Goal: Task Accomplishment & Management: Manage account settings

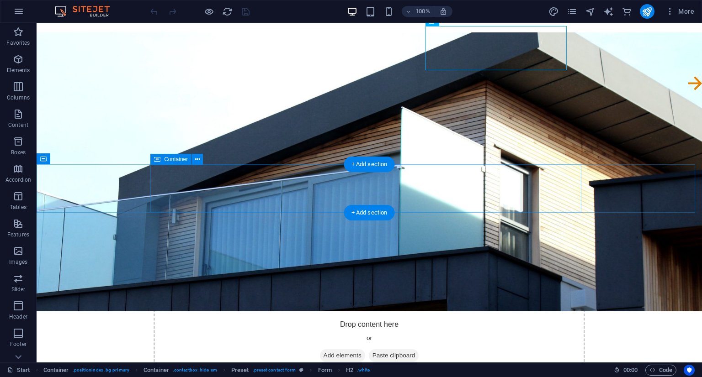
scroll to position [46, 0]
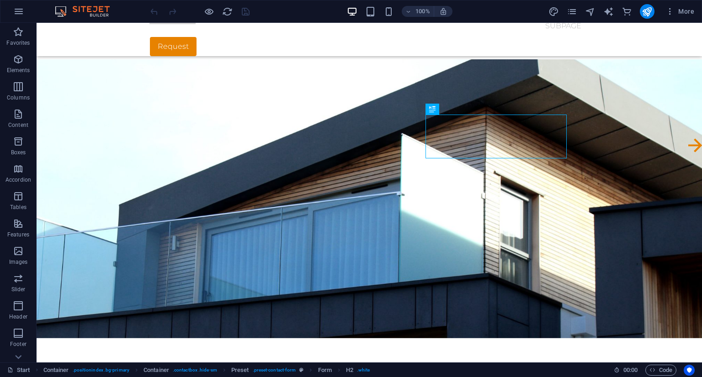
click at [84, 9] on img at bounding box center [87, 11] width 69 height 11
click at [59, 12] on img at bounding box center [87, 11] width 69 height 11
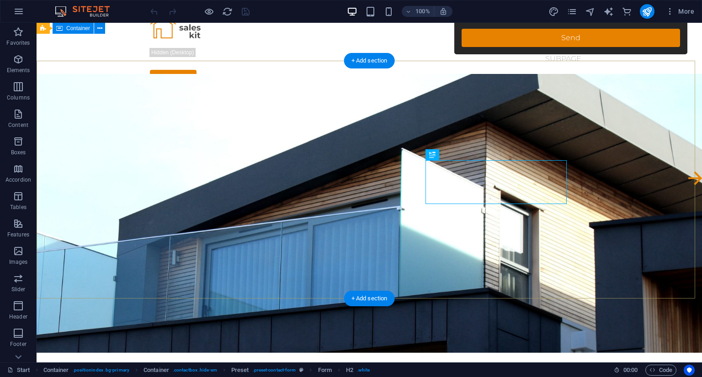
scroll to position [0, 0]
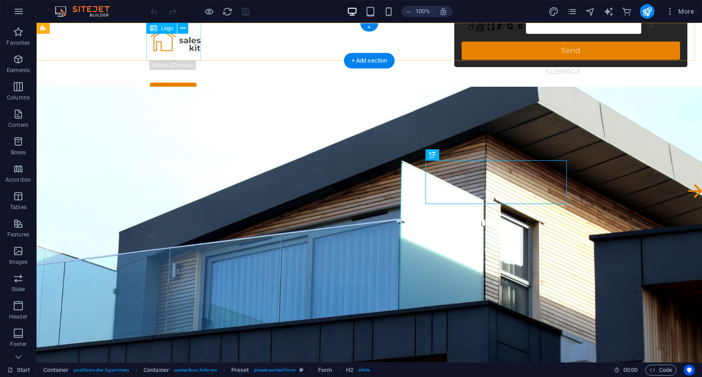
click at [161, 39] on div at bounding box center [369, 42] width 439 height 38
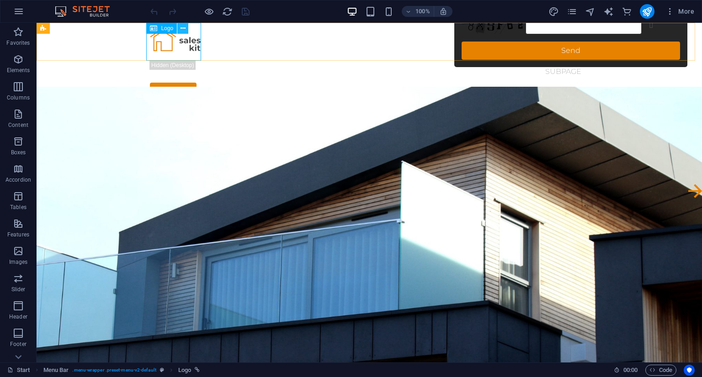
click at [183, 31] on icon at bounding box center [182, 29] width 5 height 10
click at [181, 49] on div at bounding box center [369, 42] width 439 height 38
click at [182, 27] on icon at bounding box center [182, 29] width 5 height 10
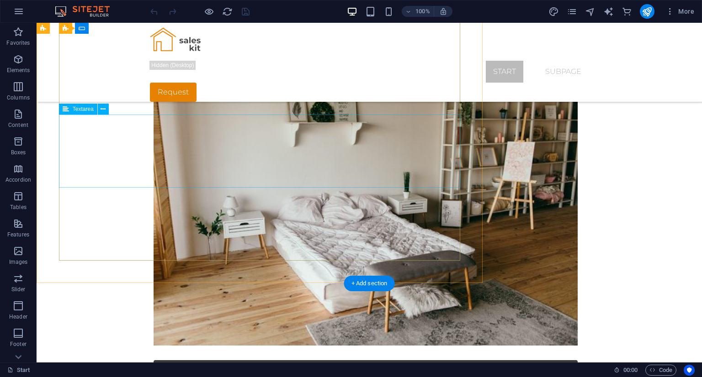
scroll to position [2264, 0]
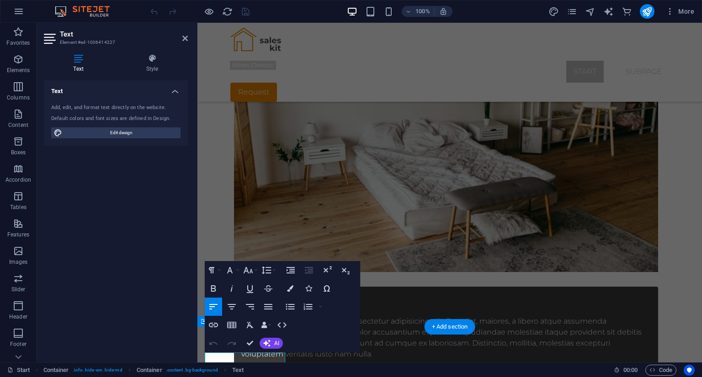
click at [97, 340] on div "Text Add, edit, and format text directly on the website. Default colors and fon…" at bounding box center [116, 217] width 144 height 275
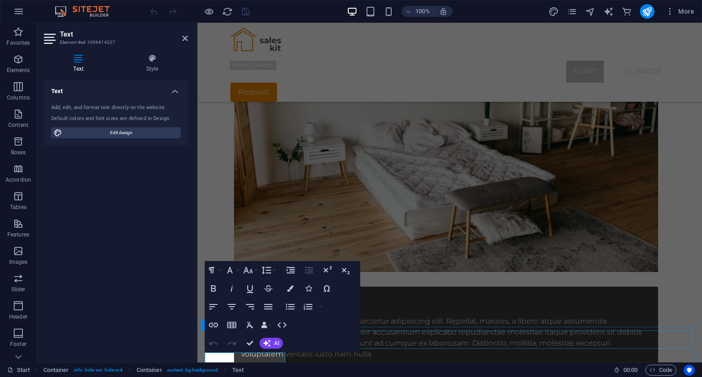
drag, startPoint x: 424, startPoint y: 347, endPoint x: 418, endPoint y: 346, distance: 5.5
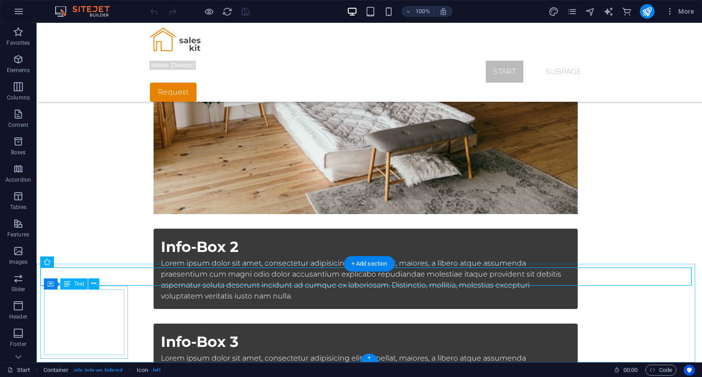
scroll to position [2264, 0]
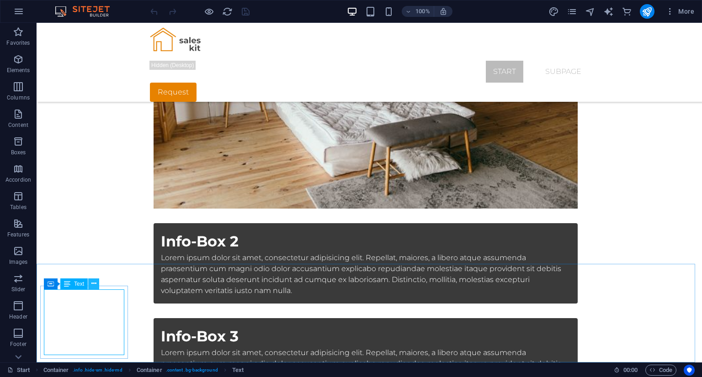
click at [95, 285] on icon at bounding box center [93, 284] width 5 height 10
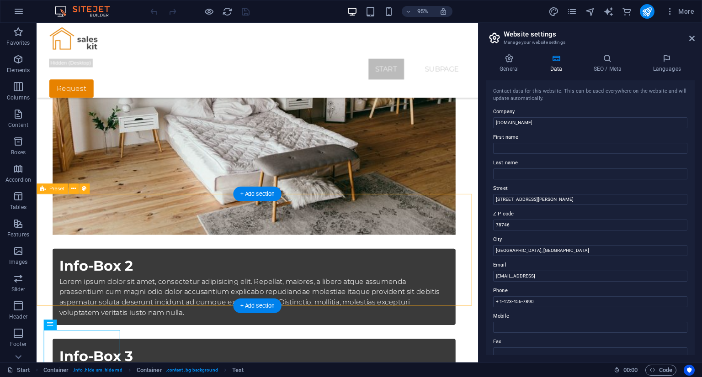
scroll to position [2258, 0]
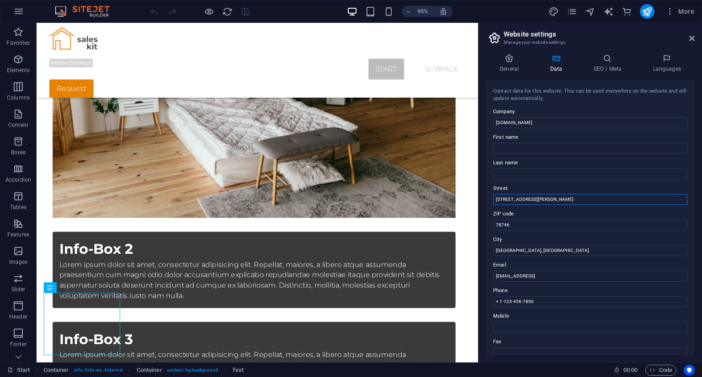
drag, startPoint x: 562, startPoint y: 201, endPoint x: 490, endPoint y: 201, distance: 72.2
click at [490, 201] on div "Contact data for this website. This can be used everywhere on the website and w…" at bounding box center [590, 217] width 209 height 275
type input "Km10, QL28"
click at [513, 224] on input "78746" at bounding box center [590, 225] width 194 height 11
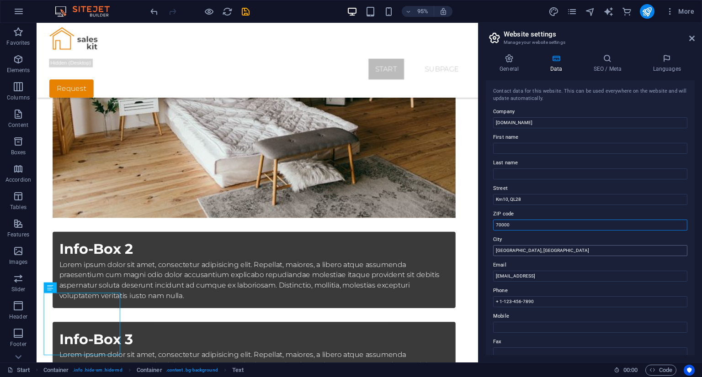
type input "70000"
click at [519, 252] on input "[GEOGRAPHIC_DATA], [GEOGRAPHIC_DATA]" at bounding box center [590, 250] width 194 height 11
type input "[PERSON_NAME]"
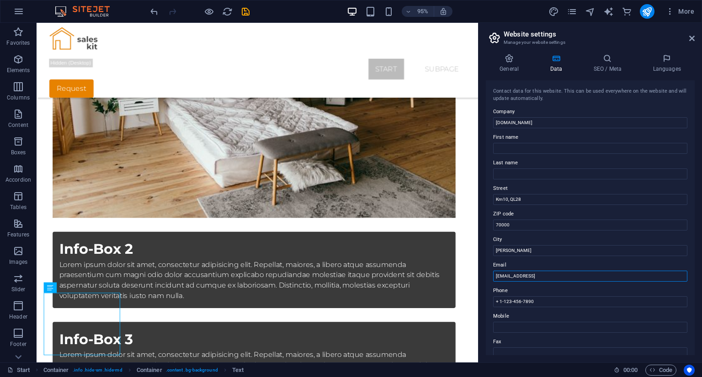
click at [510, 273] on input "[EMAIL_ADDRESS]" at bounding box center [590, 276] width 194 height 11
click at [502, 277] on input "[DOMAIN_NAME]" at bounding box center [590, 276] width 194 height 11
click at [537, 277] on input "[DOMAIN_NAME]" at bounding box center [590, 276] width 194 height 11
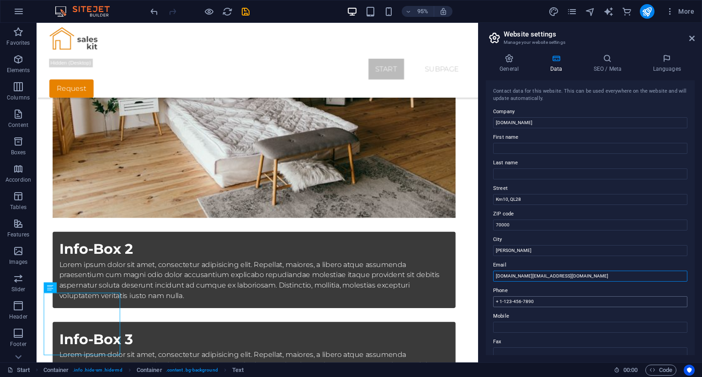
type input "[DOMAIN_NAME][EMAIL_ADDRESS][DOMAIN_NAME]"
click at [539, 298] on input "+ 1-123-456-7890" at bounding box center [590, 301] width 194 height 11
click at [543, 298] on input "+ 1-123-456-7890" at bounding box center [590, 301] width 194 height 11
drag, startPoint x: 543, startPoint y: 302, endPoint x: 500, endPoint y: 303, distance: 42.5
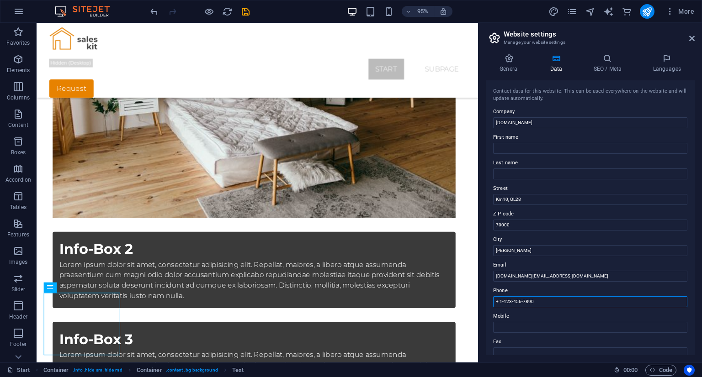
click at [500, 303] on input "+ 1-123-456-7890" at bounding box center [590, 301] width 194 height 11
click at [517, 330] on input "Mobile" at bounding box center [590, 327] width 194 height 11
drag, startPoint x: 499, startPoint y: 301, endPoint x: 489, endPoint y: 300, distance: 9.6
click at [489, 300] on div "Contact data for this website. This can be used everywhere on the website and w…" at bounding box center [590, 217] width 209 height 275
type input "09123.14449"
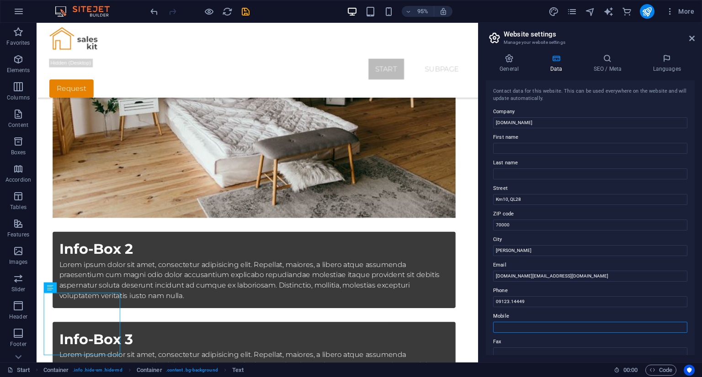
click at [507, 324] on input "Mobile" at bounding box center [590, 327] width 194 height 11
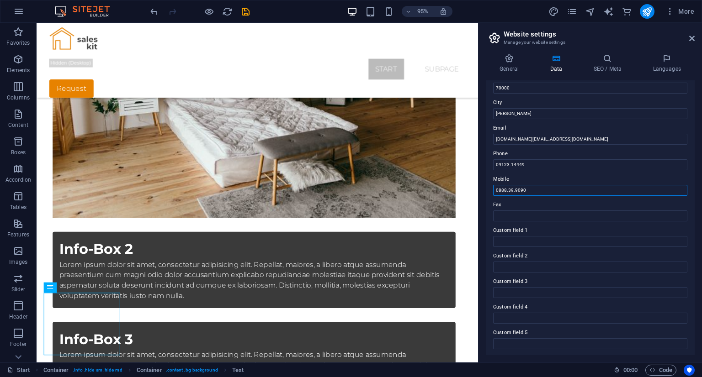
scroll to position [164, 0]
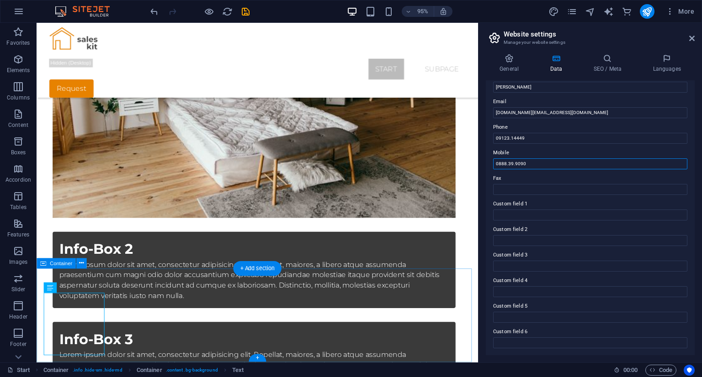
type input "0888.39.9090"
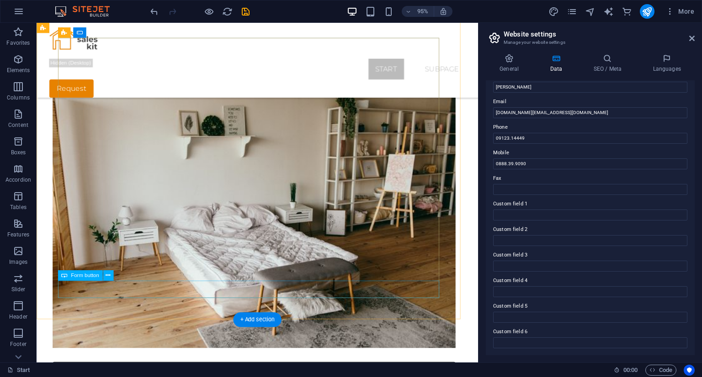
scroll to position [2030, 0]
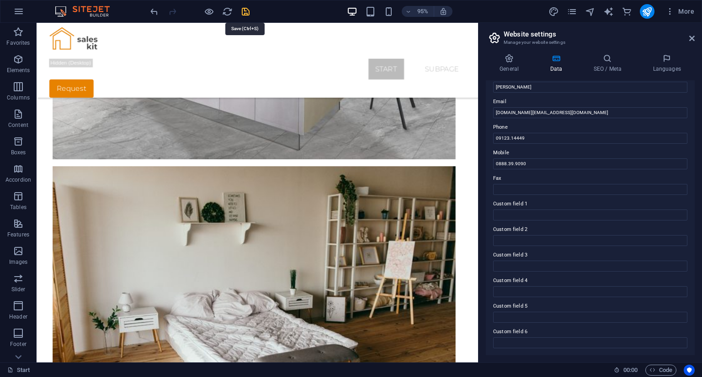
drag, startPoint x: 244, startPoint y: 10, endPoint x: 245, endPoint y: 17, distance: 6.9
click at [244, 11] on icon "save" at bounding box center [245, 11] width 11 height 11
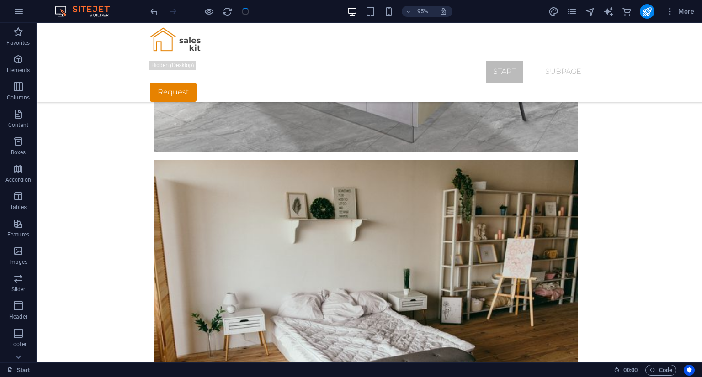
scroll to position [2017, 0]
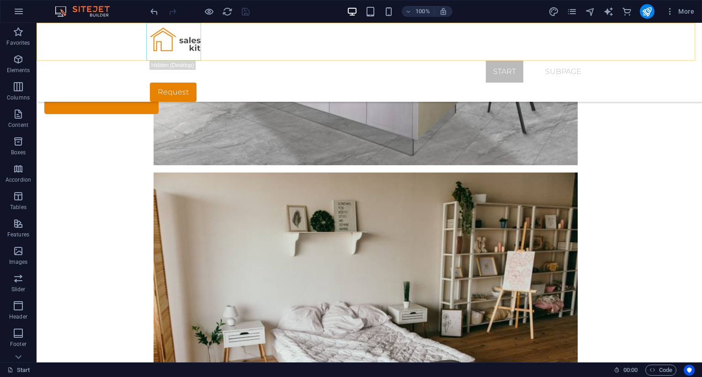
click at [161, 42] on div at bounding box center [369, 42] width 439 height 38
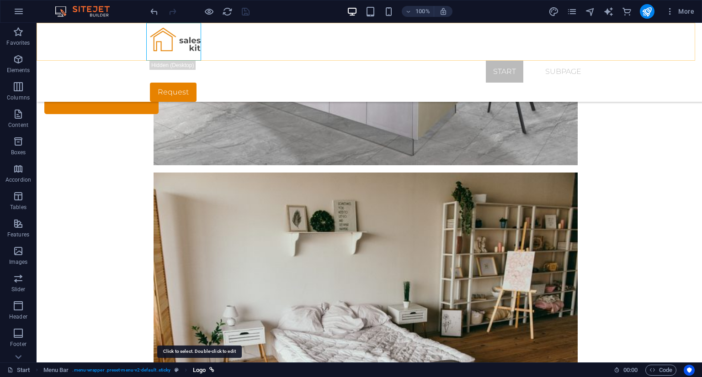
click at [202, 370] on span "Logo" at bounding box center [199, 370] width 13 height 11
click at [197, 371] on span "Logo" at bounding box center [199, 370] width 13 height 11
click at [215, 372] on div "Start Menu Bar . menu-wrapper .preset-menu-v2-default .sticky Logo" at bounding box center [306, 370] width 599 height 11
click at [213, 371] on icon "breadcrumb" at bounding box center [211, 370] width 5 height 5
select select "px"
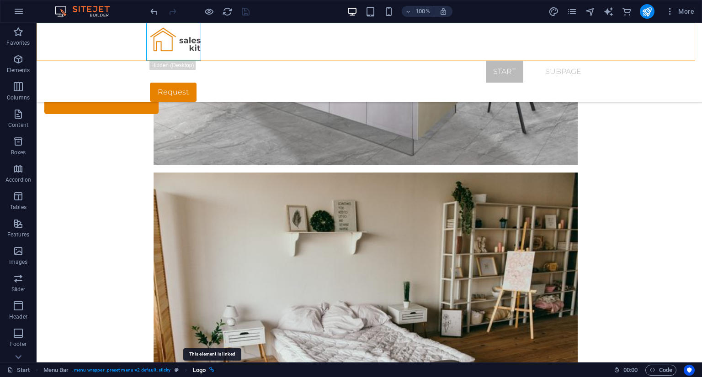
select select
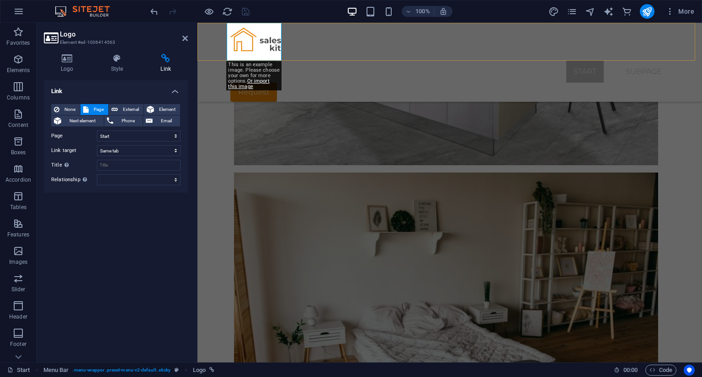
click at [270, 50] on div at bounding box center [449, 42] width 439 height 38
click at [75, 61] on icon at bounding box center [67, 58] width 47 height 9
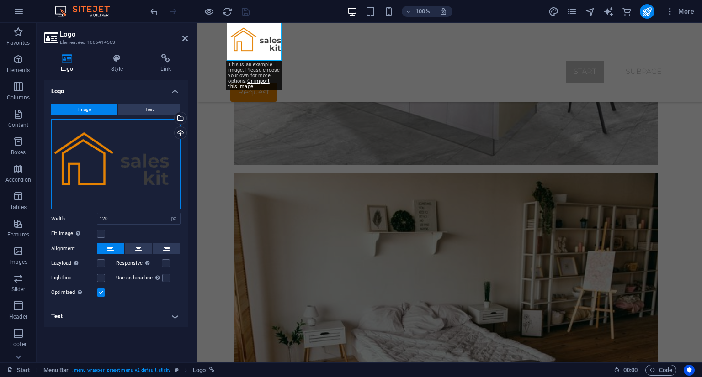
click at [140, 158] on div "Drag files here, click to choose files or select files from Files or our free s…" at bounding box center [115, 164] width 129 height 90
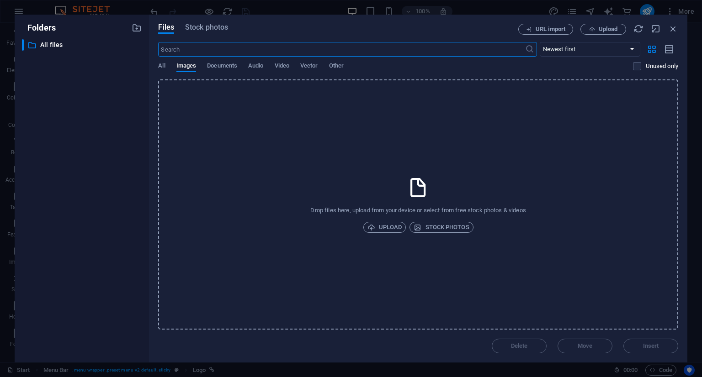
scroll to position [2176, 0]
click at [386, 228] on span "Upload" at bounding box center [384, 227] width 35 height 11
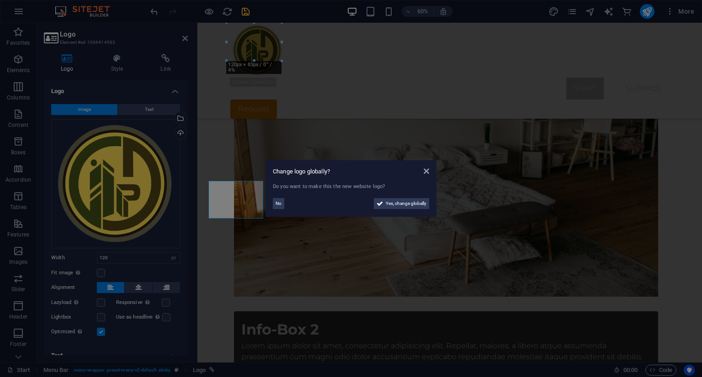
scroll to position [2017, 0]
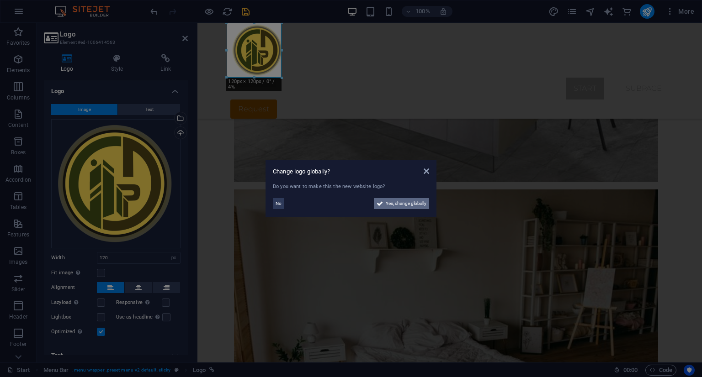
click at [391, 203] on span "Yes, change globally" at bounding box center [406, 203] width 41 height 11
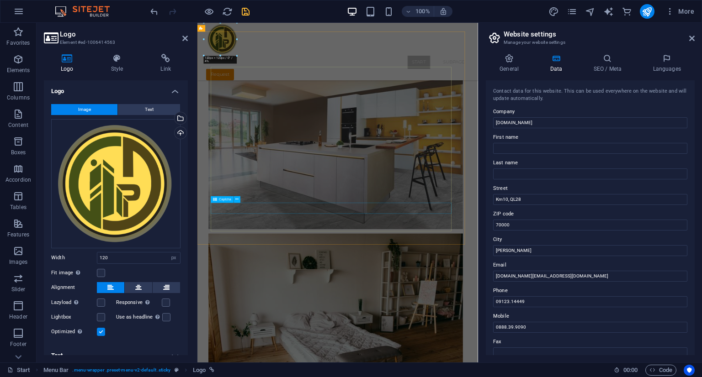
scroll to position [2176, 0]
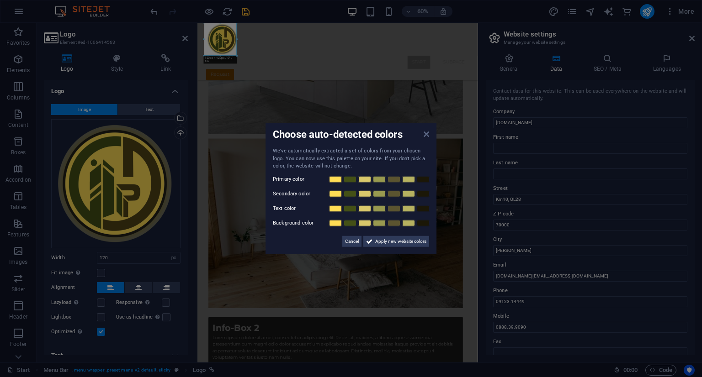
click at [427, 135] on icon at bounding box center [425, 134] width 5 height 7
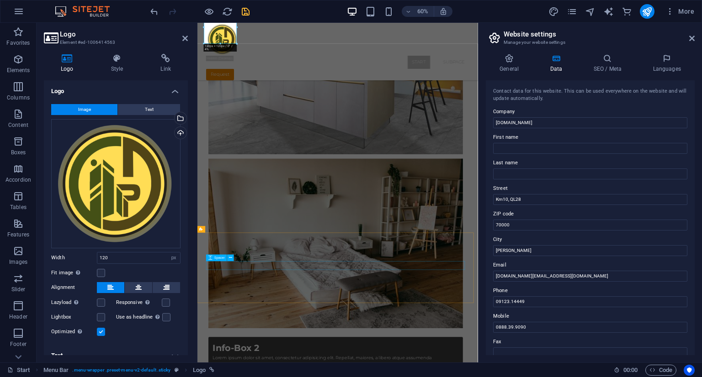
scroll to position [2105, 0]
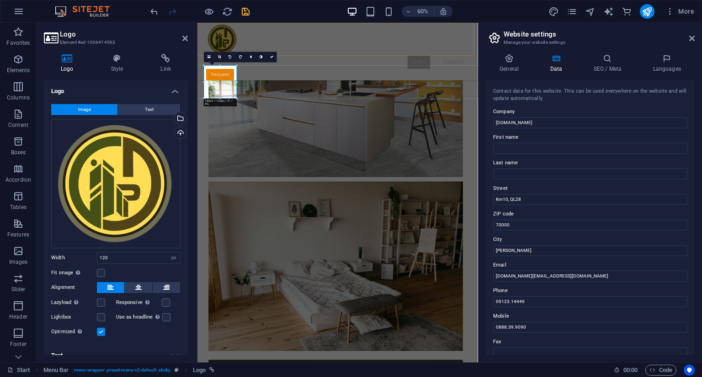
click at [235, 52] on div at bounding box center [431, 50] width 439 height 55
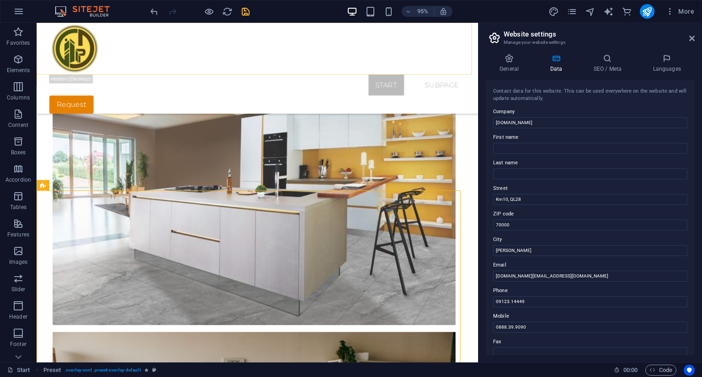
scroll to position [1867, 0]
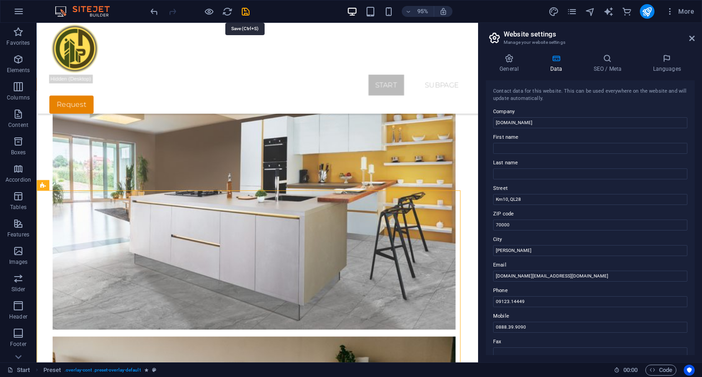
click at [248, 11] on icon "save" at bounding box center [245, 11] width 11 height 11
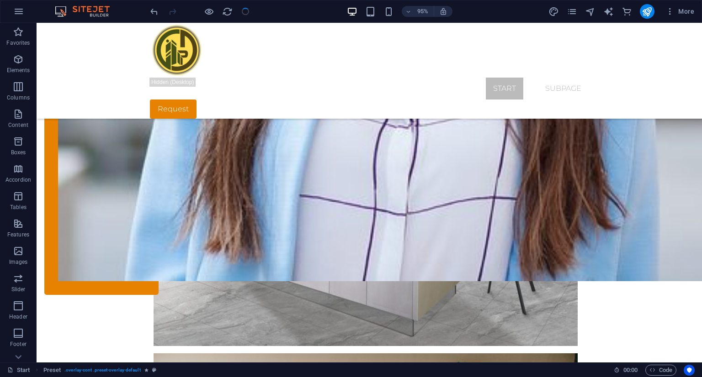
checkbox input "false"
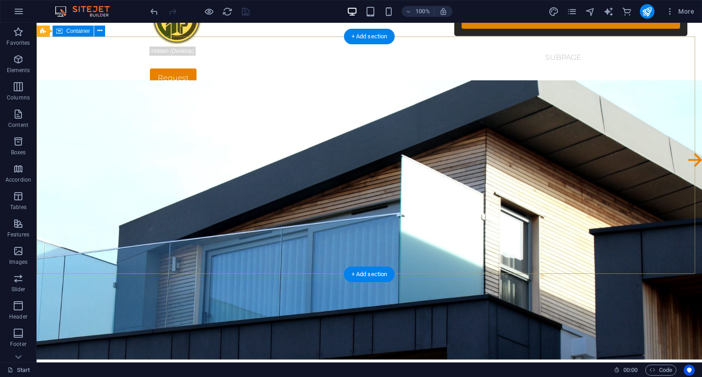
scroll to position [46, 0]
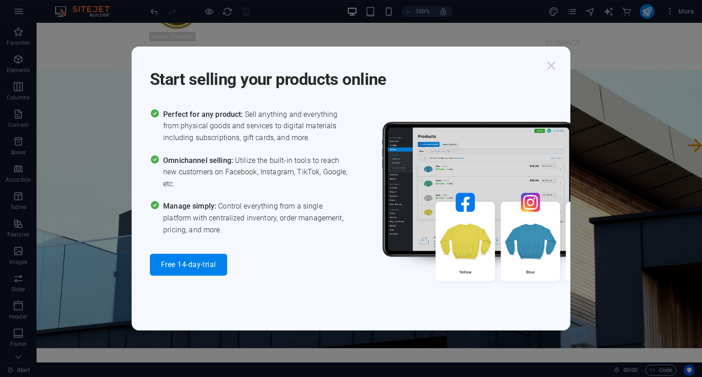
click at [553, 63] on icon "button" at bounding box center [551, 66] width 16 height 16
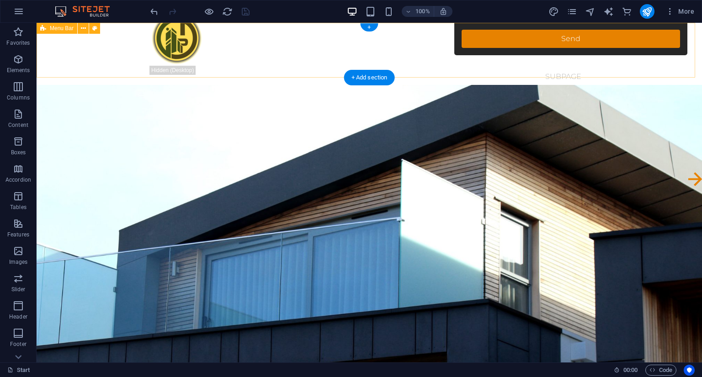
scroll to position [0, 0]
